Goal: Find specific page/section: Find specific page/section

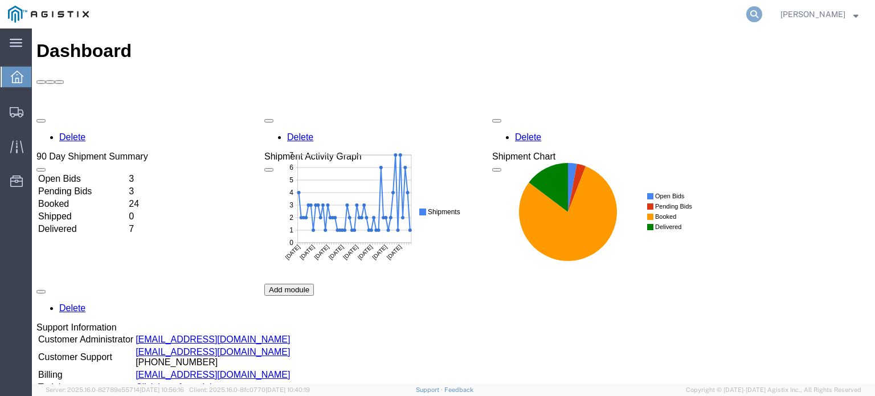
click at [763, 11] on icon at bounding box center [755, 14] width 16 height 16
click at [634, 16] on input "search" at bounding box center [573, 14] width 346 height 27
paste input "TruckingKing!123"
type input "TruckingKing!123"
drag, startPoint x: 593, startPoint y: 5, endPoint x: 290, endPoint y: -39, distance: 306.9
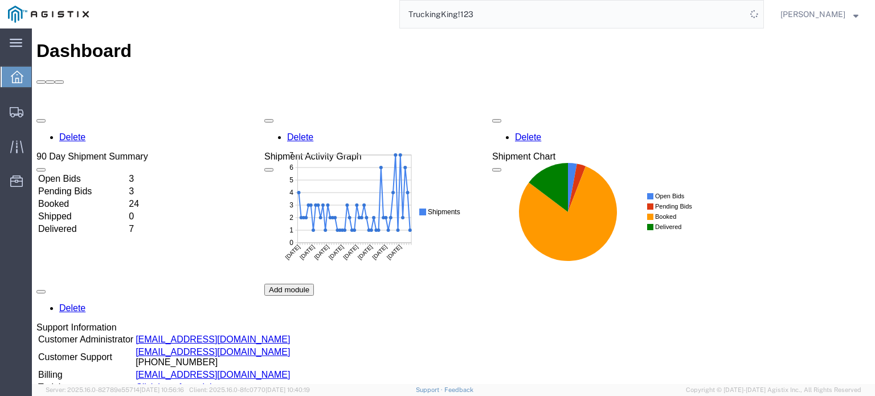
click at [290, 0] on html "main_menu Created with Sketch. Collapse Menu Dashboard Shipments Traffic Resour…" at bounding box center [437, 198] width 875 height 396
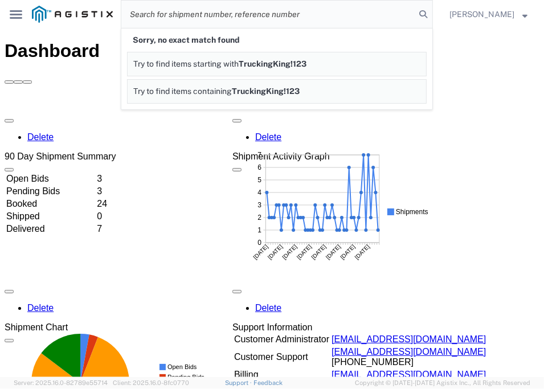
drag, startPoint x: 366, startPoint y: 14, endPoint x: 187, endPoint y: -21, distance: 182.3
click at [187, 0] on html "main_menu Created with Sketch. Collapse Menu Dashboard Shipments Traffic Resour…" at bounding box center [272, 194] width 544 height 389
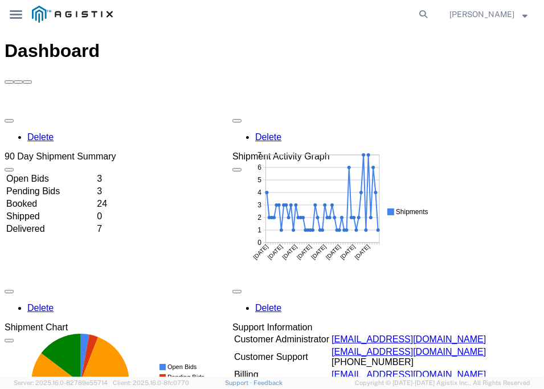
paste input "56461001"
type input "56461001"
click at [431, 14] on icon at bounding box center [423, 14] width 16 height 16
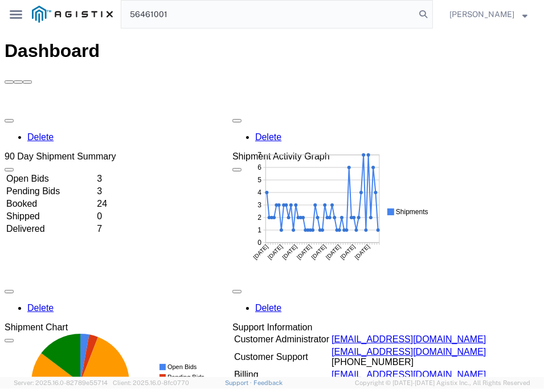
click at [344, 15] on input "56461001" at bounding box center [268, 14] width 294 height 27
drag, startPoint x: 344, startPoint y: 15, endPoint x: 52, endPoint y: -60, distance: 301.3
click at [52, 0] on html "main_menu Created with Sketch. Collapse Menu Dashboard Shipments Traffic Resour…" at bounding box center [272, 194] width 544 height 389
